Goal: Use online tool/utility: Utilize a website feature to perform a specific function

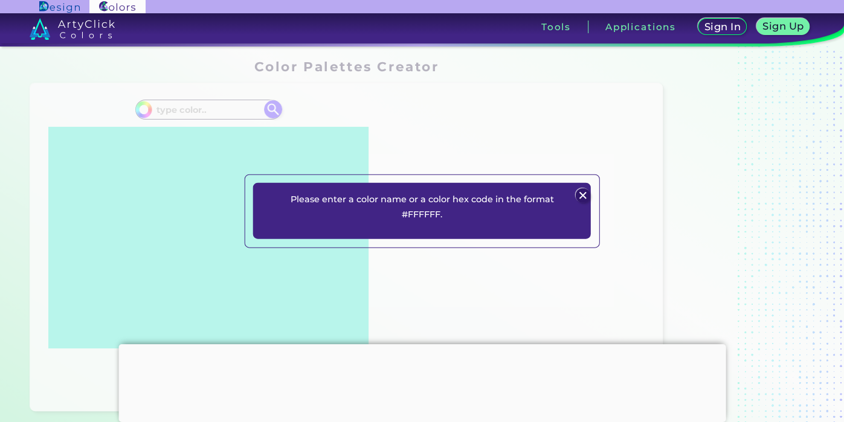
scroll to position [828, 0]
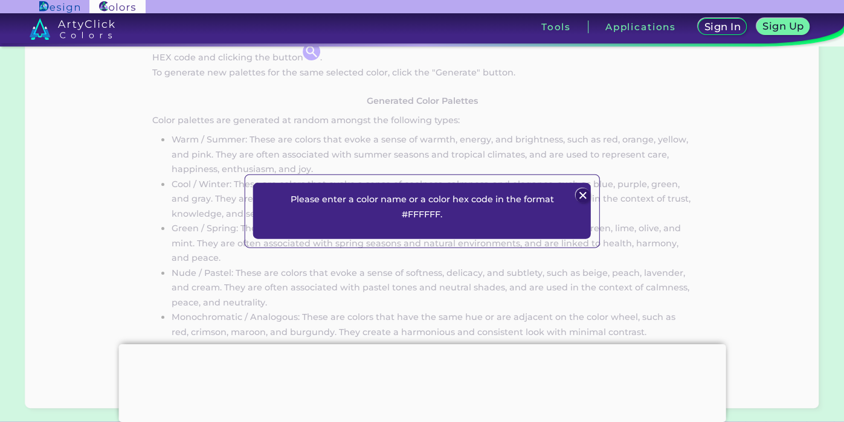
click at [586, 193] on img at bounding box center [582, 195] width 14 height 14
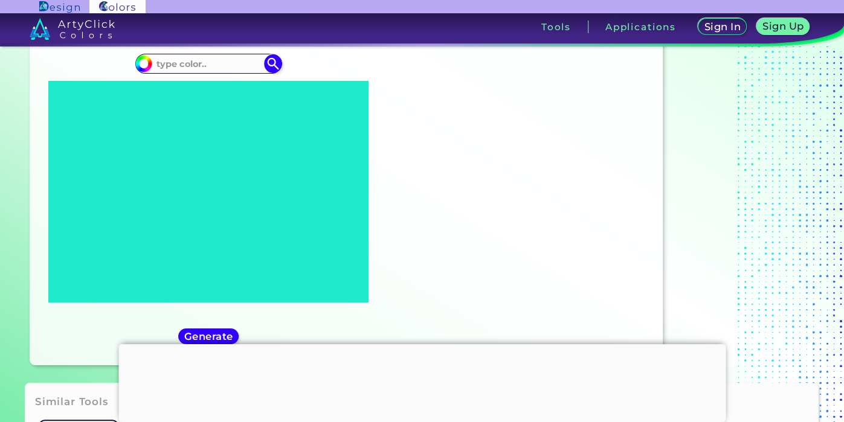
scroll to position [46, 0]
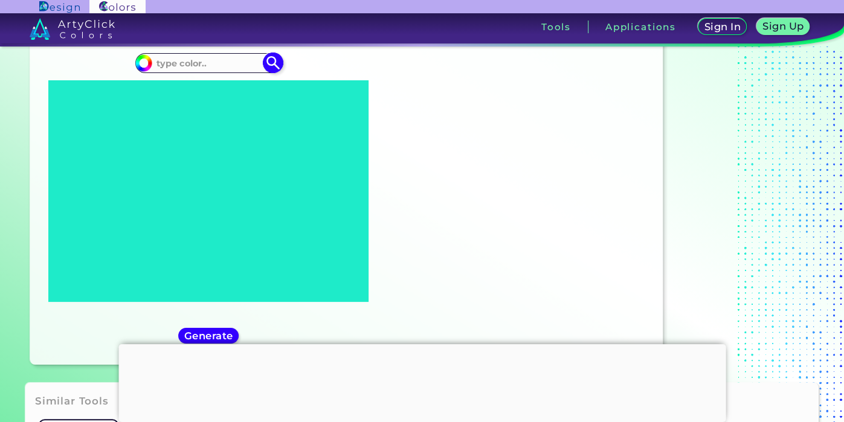
click at [214, 62] on input at bounding box center [208, 63] width 112 height 16
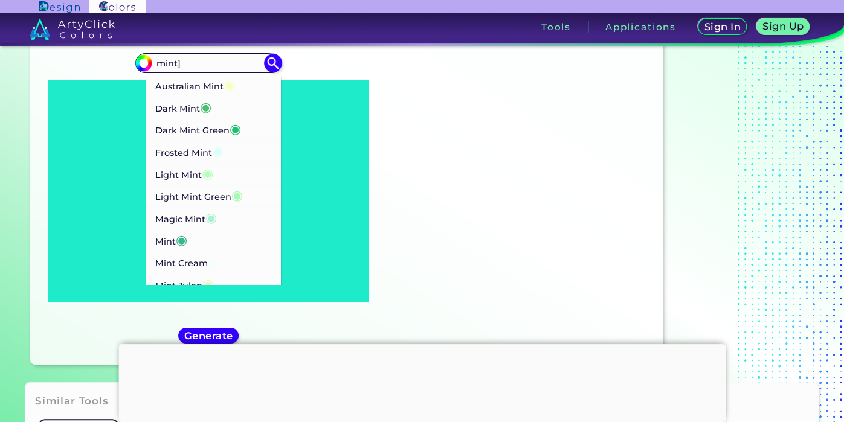
type input "mint]"
type input "#000000"
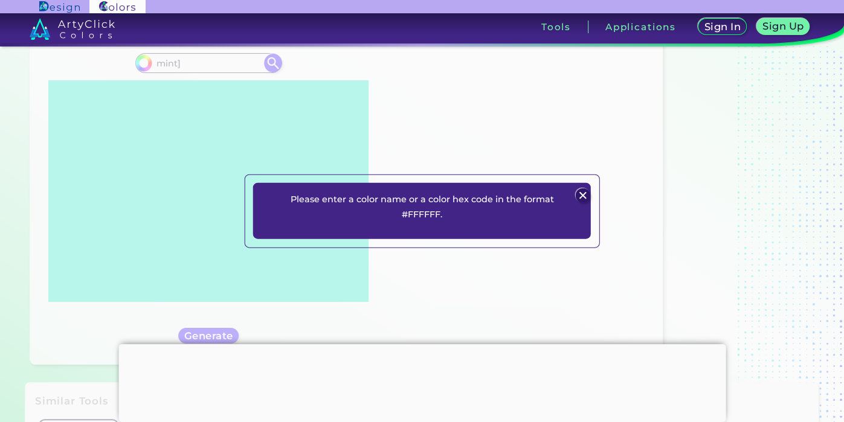
click at [580, 194] on img at bounding box center [582, 195] width 14 height 14
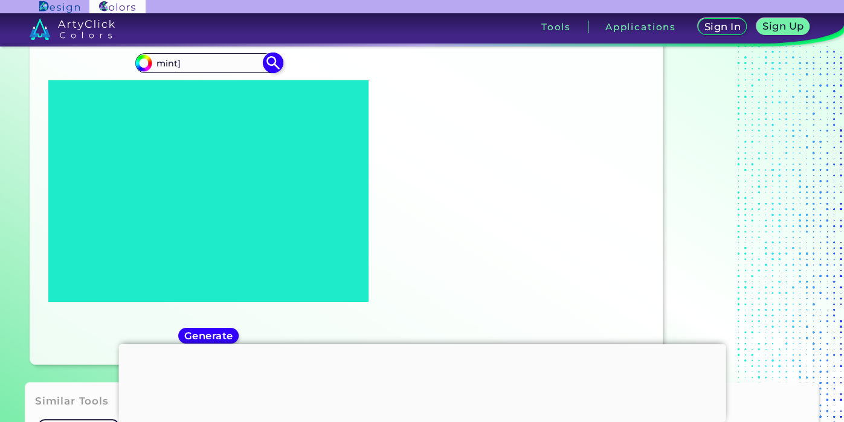
click at [213, 60] on input "mint]" at bounding box center [208, 63] width 112 height 16
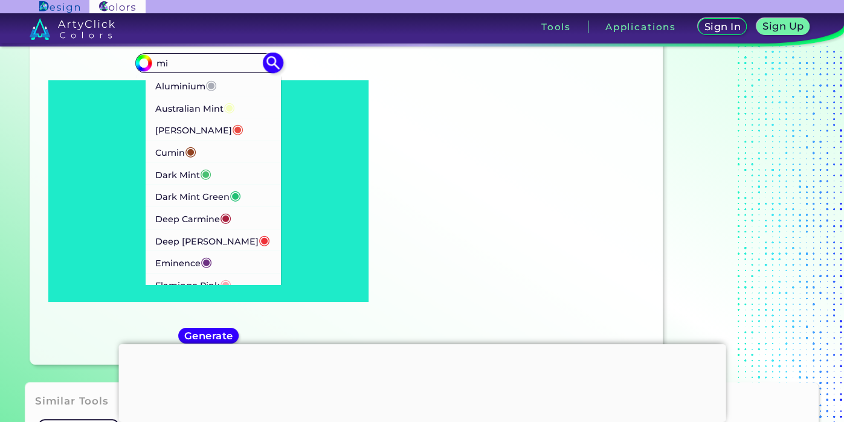
type input "m"
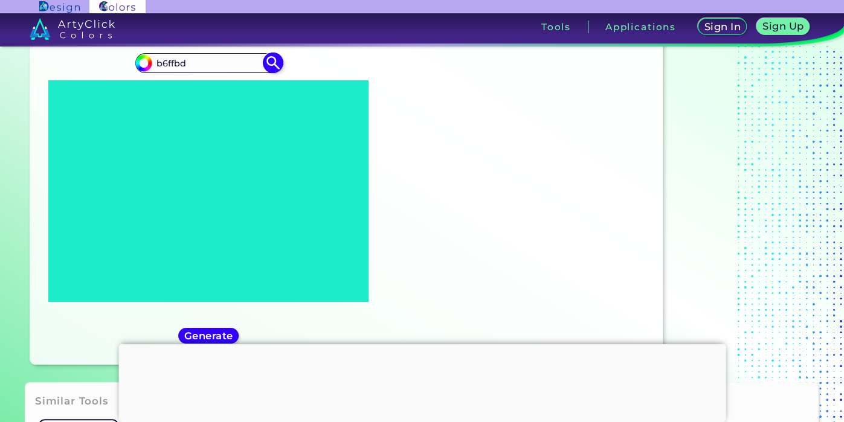
type input "b6ffbd"
type input "#000000"
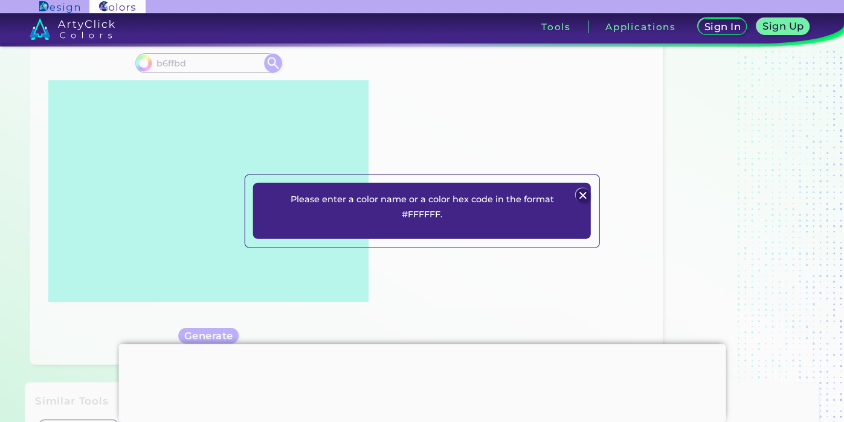
click at [583, 193] on img at bounding box center [582, 195] width 14 height 14
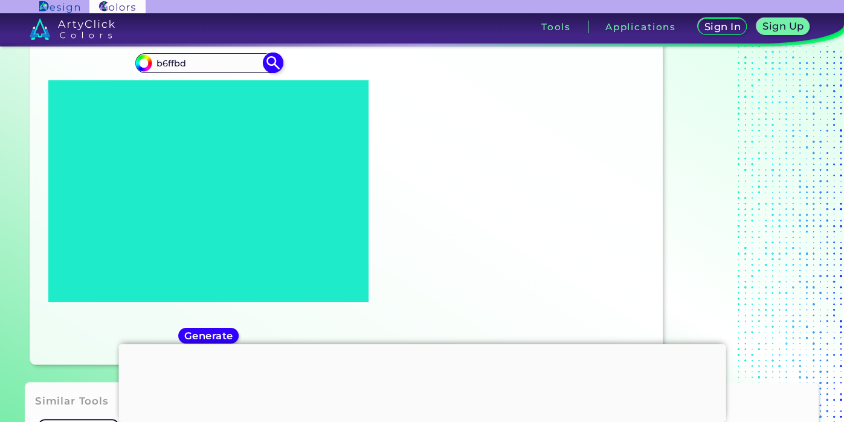
click at [155, 63] on input "b6ffbd" at bounding box center [208, 63] width 112 height 16
type input "#B6FFBD"
type input "#b6ffbd"
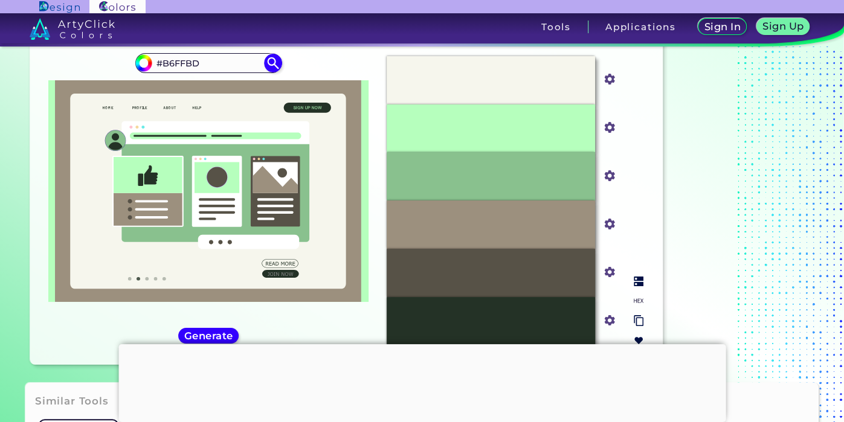
click at [458, 147] on div "#B6FFBD" at bounding box center [490, 128] width 208 height 48
click at [450, 130] on div "#B6FFBD" at bounding box center [490, 128] width 208 height 48
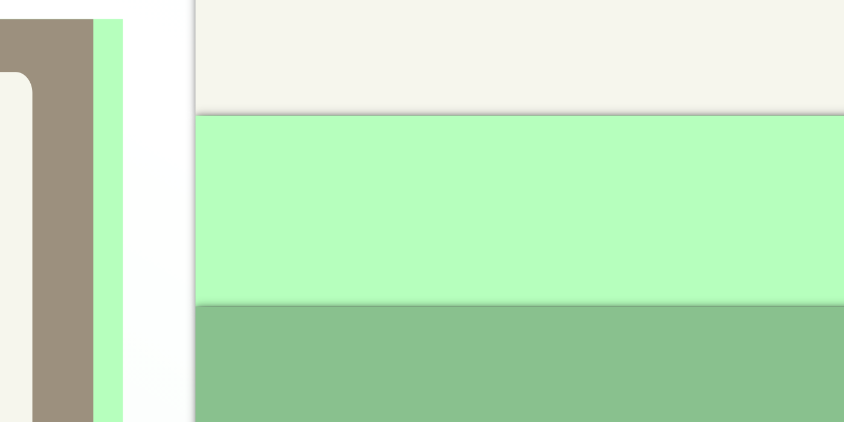
scroll to position [25, 0]
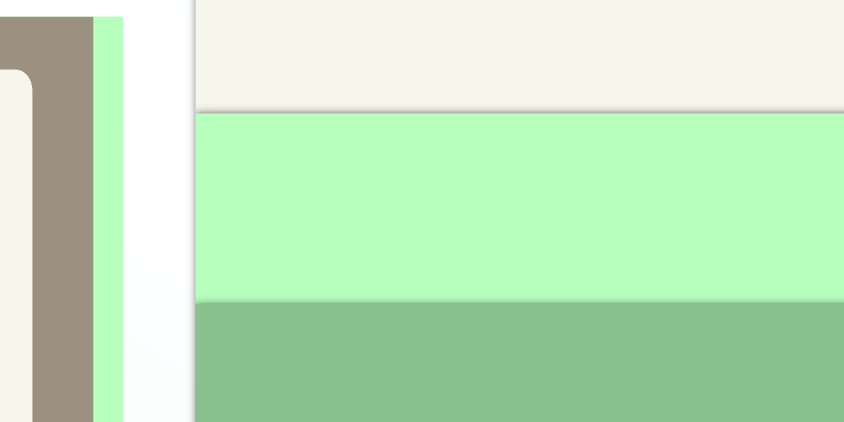
click at [452, 138] on div "#B6FFBD" at bounding box center [490, 150] width 208 height 48
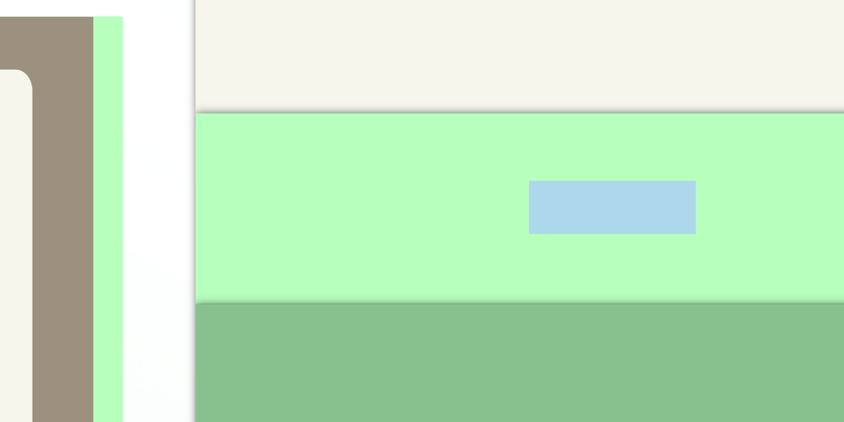
click at [452, 138] on div "#B6FFBD" at bounding box center [490, 150] width 208 height 48
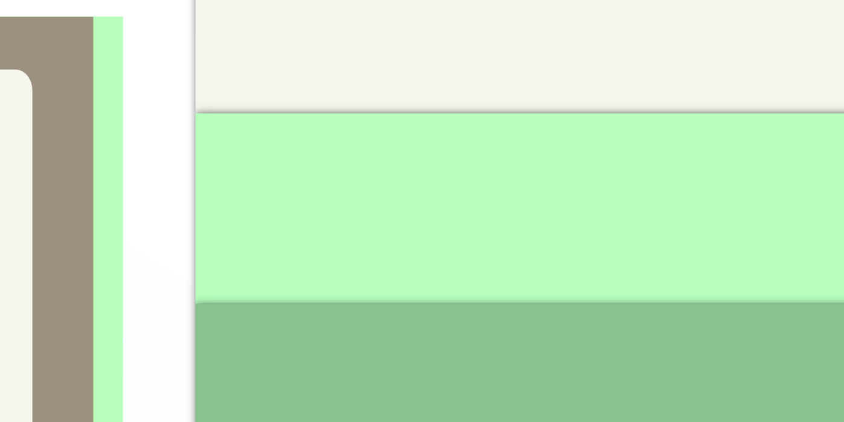
click at [452, 138] on div "#B6FFBD" at bounding box center [490, 150] width 208 height 48
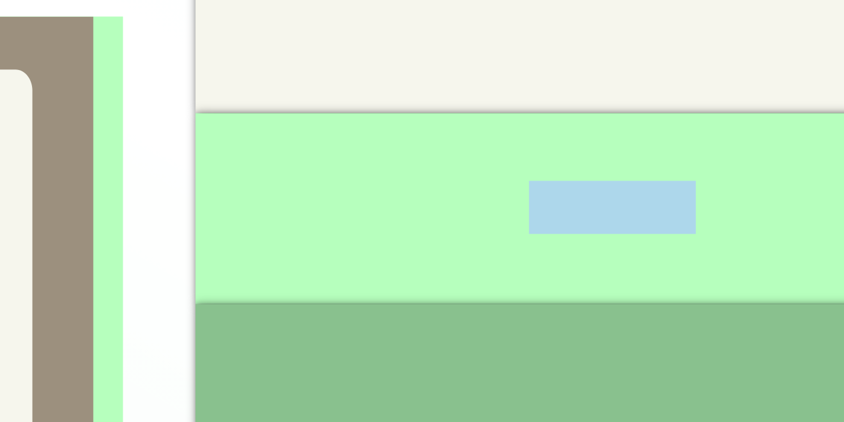
click at [452, 138] on div "#B6FFBD" at bounding box center [490, 150] width 208 height 48
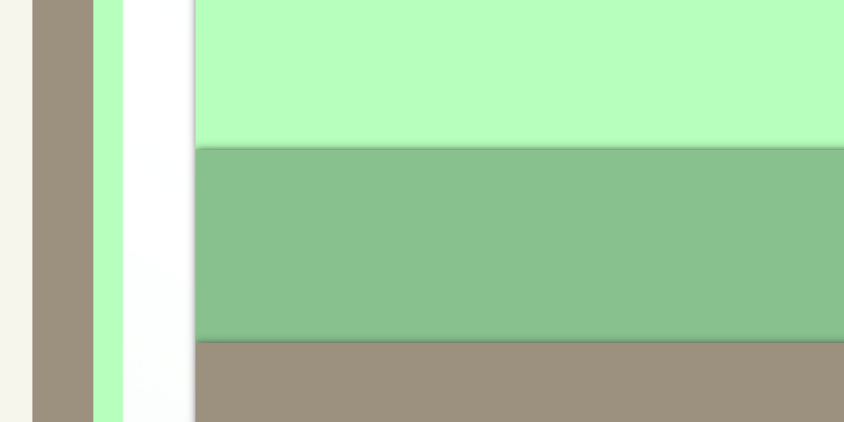
scroll to position [64, 0]
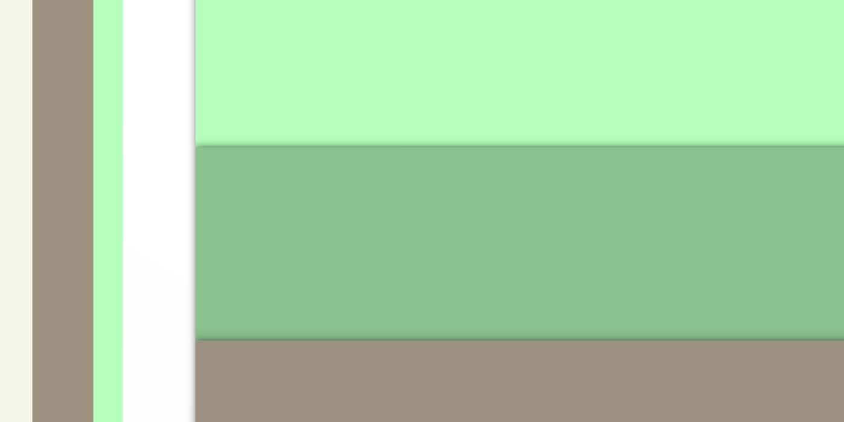
click at [456, 149] on div "#89C18E" at bounding box center [490, 159] width 208 height 48
click at [457, 167] on div "#89C18E" at bounding box center [490, 159] width 208 height 48
click at [456, 162] on div "#89C18E" at bounding box center [490, 159] width 208 height 48
click at [457, 161] on div "#89C18E" at bounding box center [490, 159] width 208 height 48
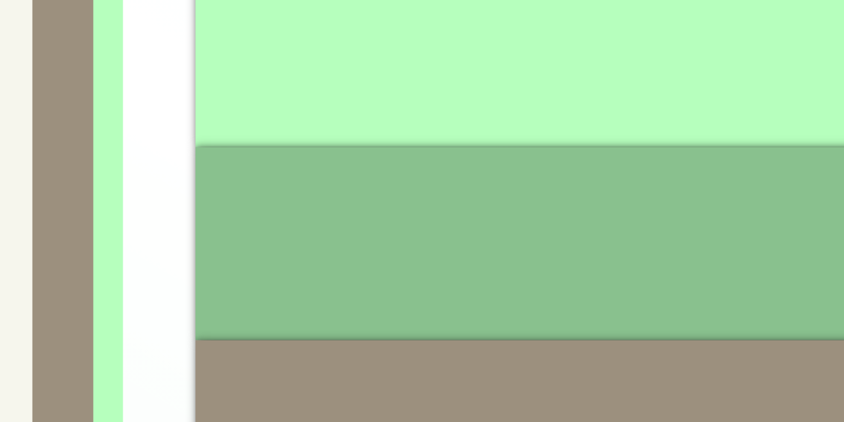
click at [457, 161] on div "#89C18E" at bounding box center [490, 159] width 208 height 48
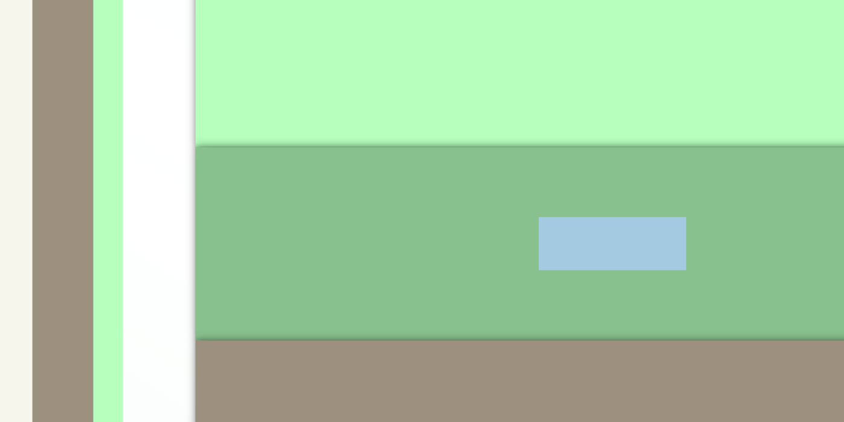
click at [382, 139] on div "#F6F6ED #f6f6ed #B6FFBD #b6ffbd #89C18E #89c18e #9C907E #9c907e #575247 #575247…" at bounding box center [515, 183] width 276 height 309
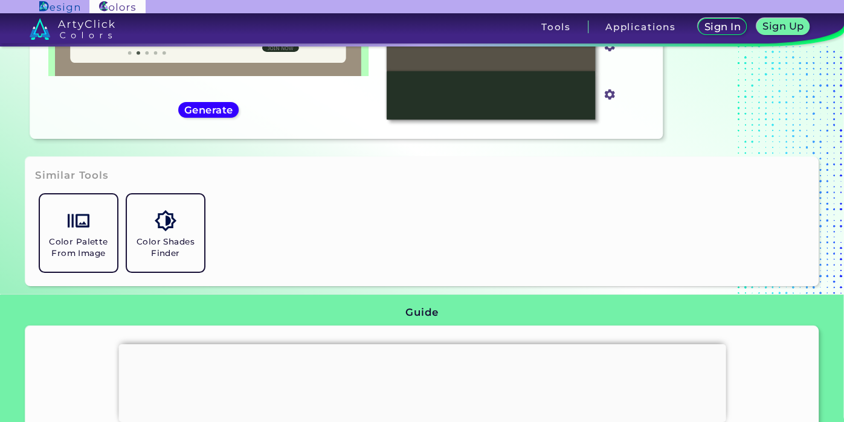
scroll to position [0, 0]
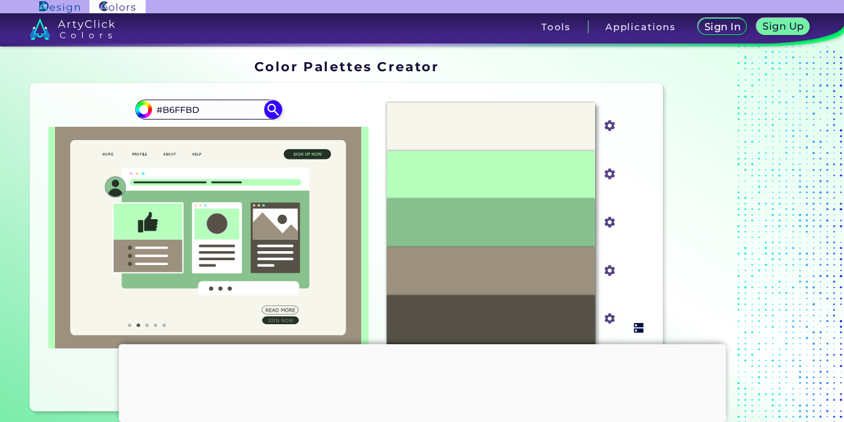
click at [481, 223] on p "#89C18E" at bounding box center [490, 222] width 37 height 13
click at [203, 109] on input "#B6FFBD" at bounding box center [208, 109] width 112 height 16
click at [465, 222] on div "#89C18E" at bounding box center [490, 223] width 208 height 48
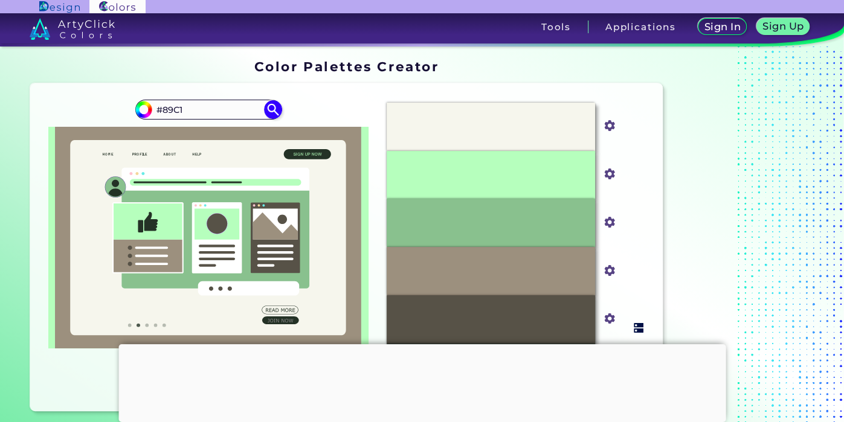
click at [482, 222] on p "#89C18E" at bounding box center [490, 222] width 37 height 13
click at [226, 109] on input "#89C1" at bounding box center [208, 109] width 112 height 16
type input "#89C18E"
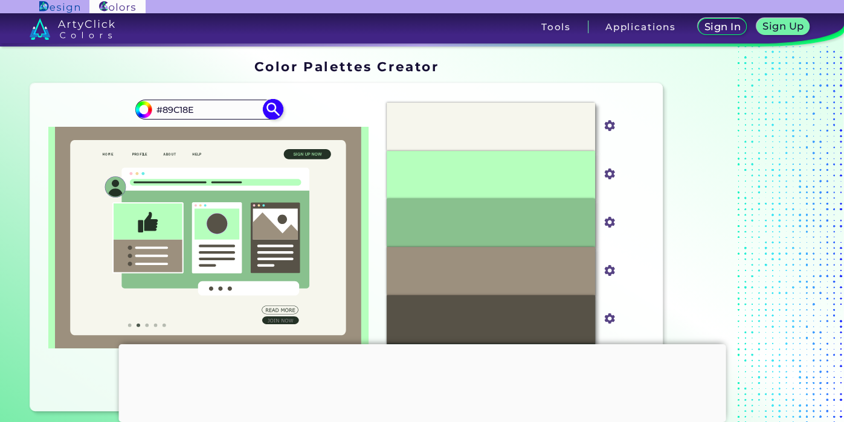
type input "#89c18e"
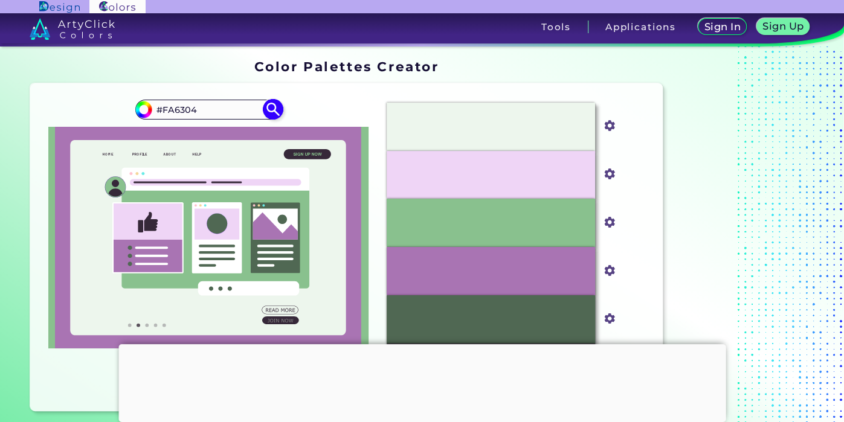
type input "#FA6304"
click at [275, 111] on img at bounding box center [272, 109] width 21 height 21
type input "#fa6304"
